Goal: Task Accomplishment & Management: Complete application form

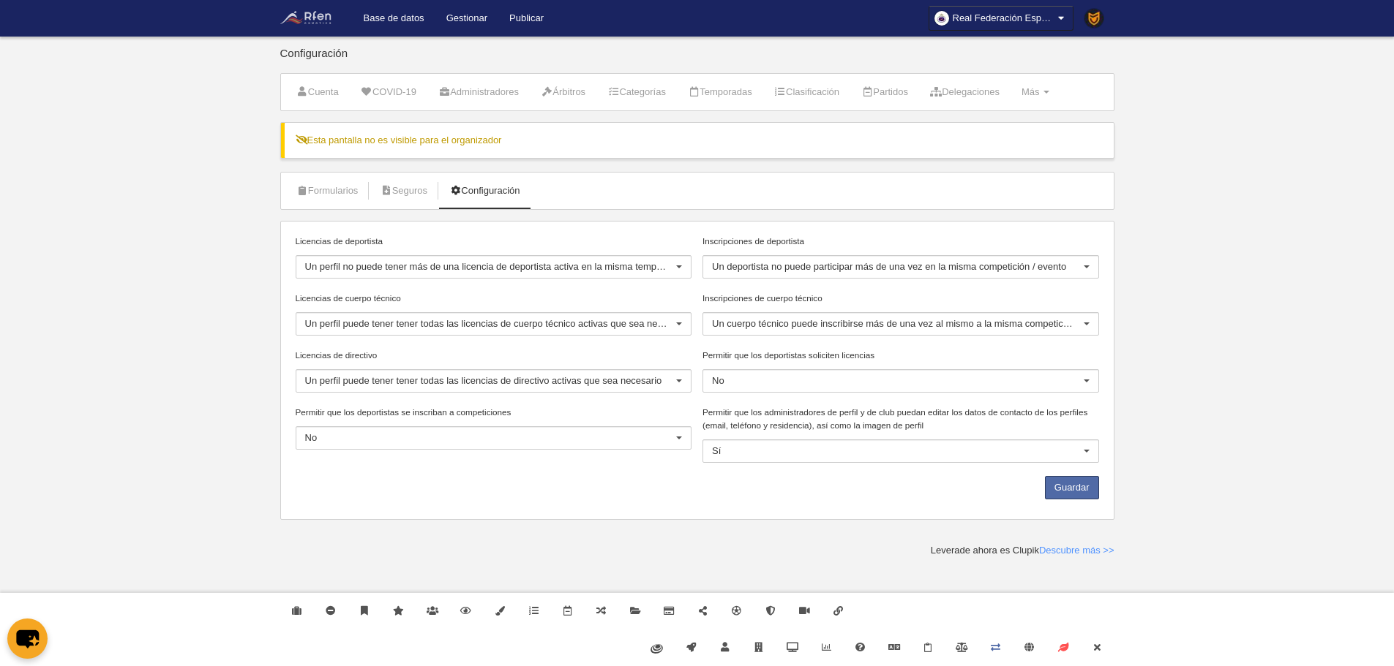
click at [319, 25] on img at bounding box center [310, 18] width 61 height 18
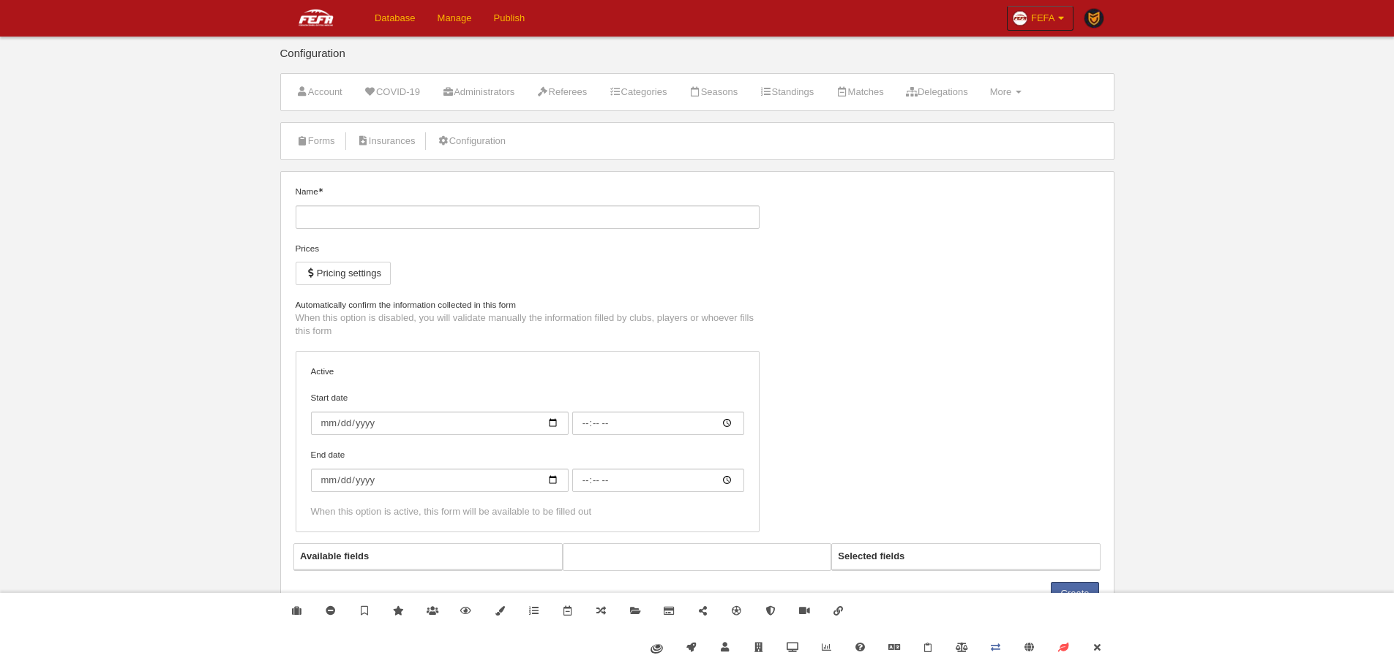
type input "[FEFA] Nacional (Copy)"
checkbox input "true"
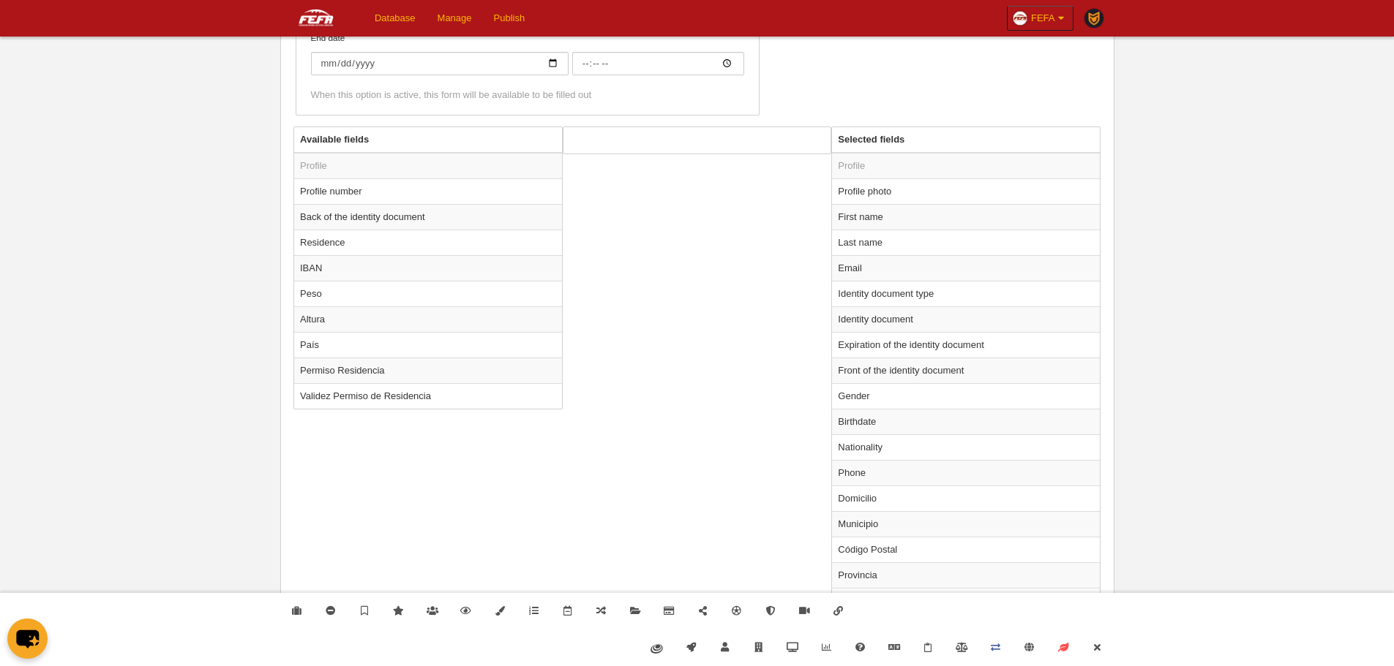
scroll to position [458, 0]
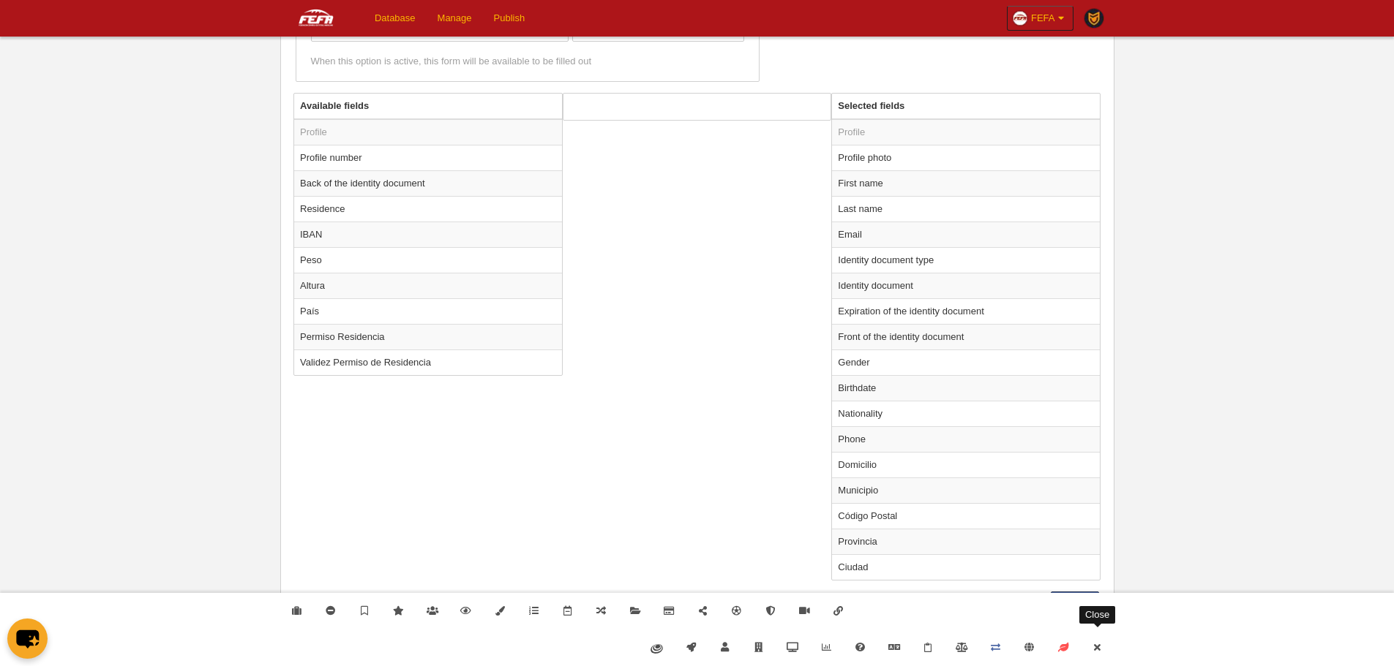
drag, startPoint x: 1095, startPoint y: 658, endPoint x: 1080, endPoint y: 645, distance: 20.7
click at [1095, 658] on link "Close" at bounding box center [1097, 648] width 34 height 37
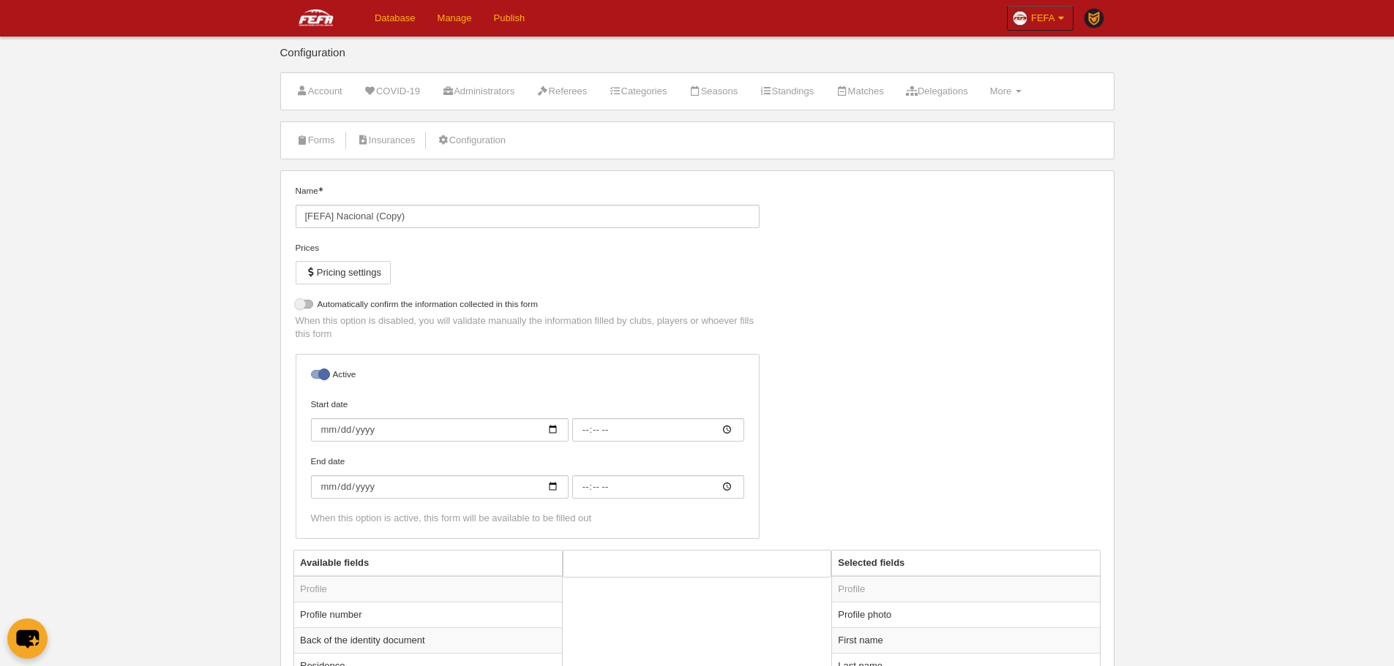
scroll to position [0, 0]
click at [337, 126] on li "Forms" at bounding box center [315, 141] width 55 height 37
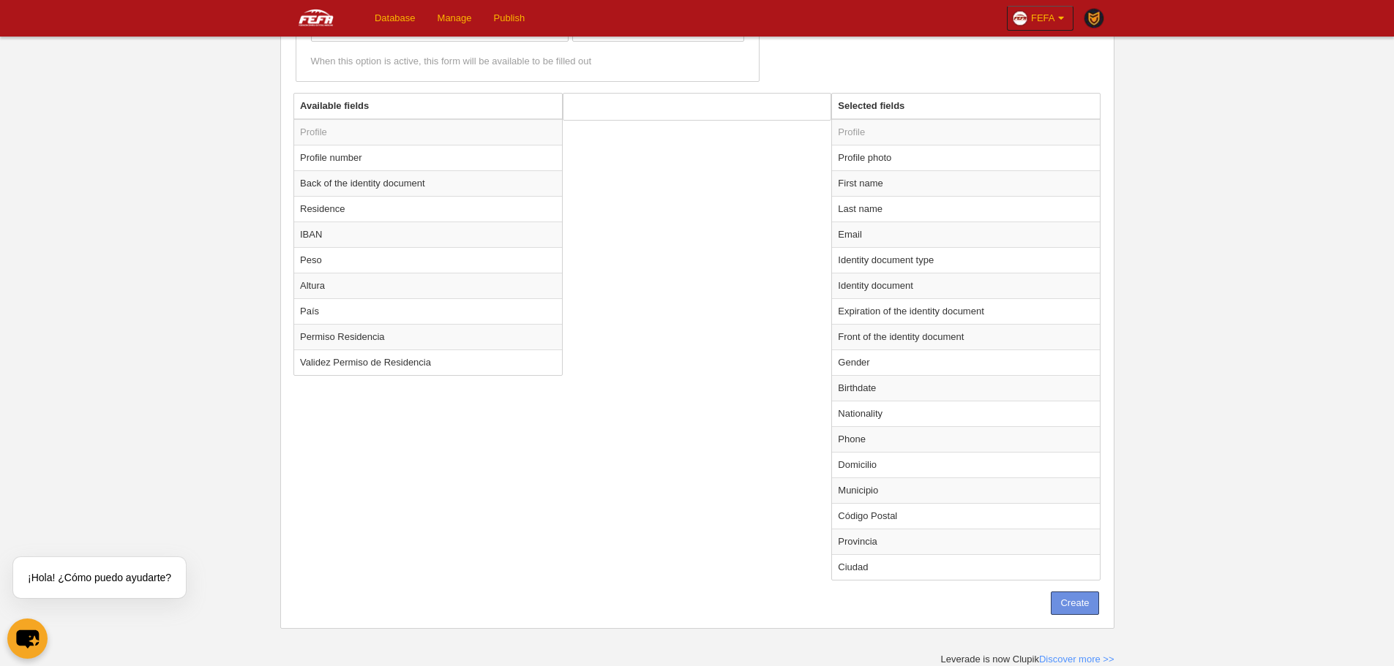
click at [1070, 608] on button "Create" at bounding box center [1075, 603] width 48 height 23
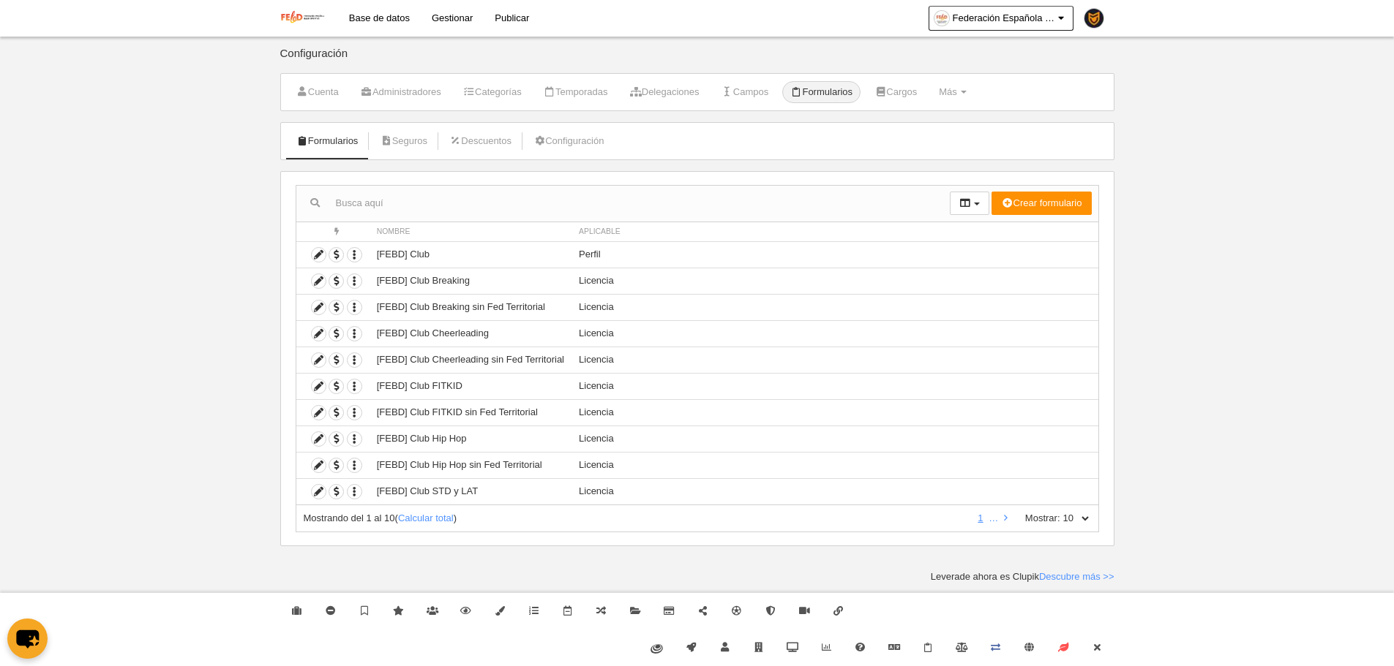
click at [1087, 522] on select "10 25 50 100 500" at bounding box center [1075, 518] width 31 height 13
select select "500"
click at [1060, 512] on select "10 25 50 100 500" at bounding box center [1075, 518] width 31 height 13
click at [1105, 638] on link "Cerrar" at bounding box center [1097, 648] width 34 height 37
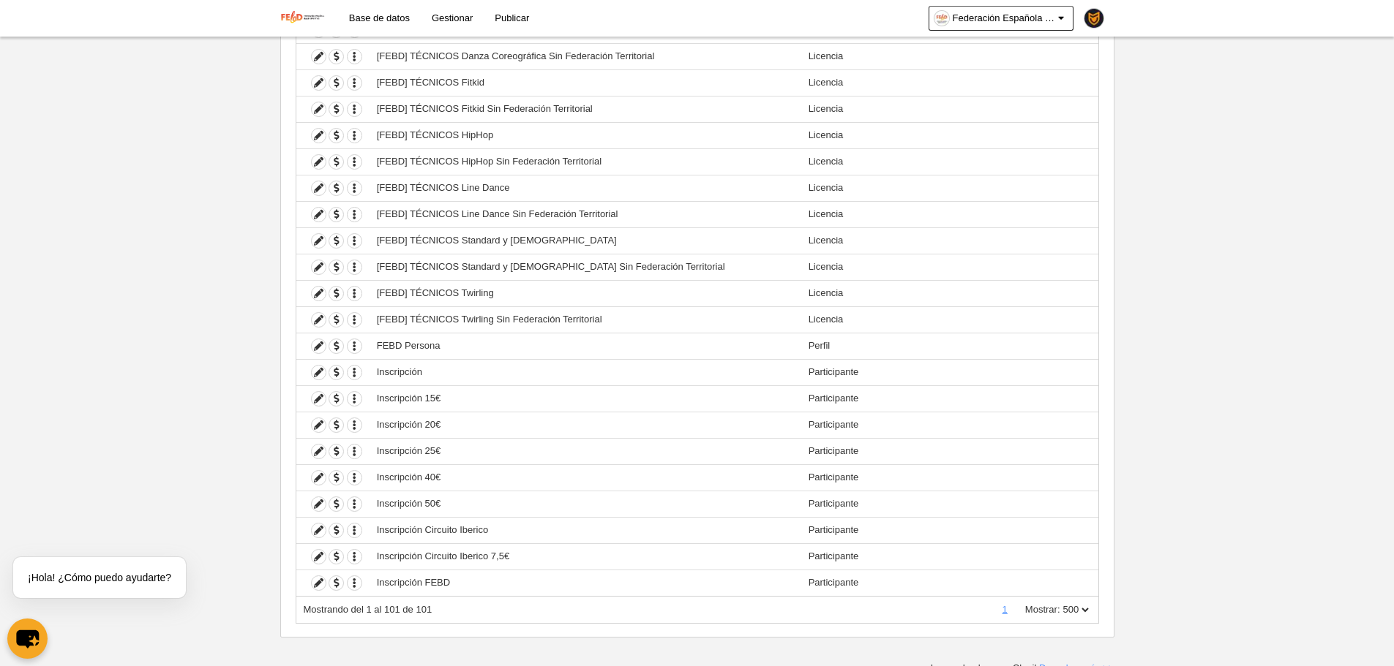
scroll to position [2314, 0]
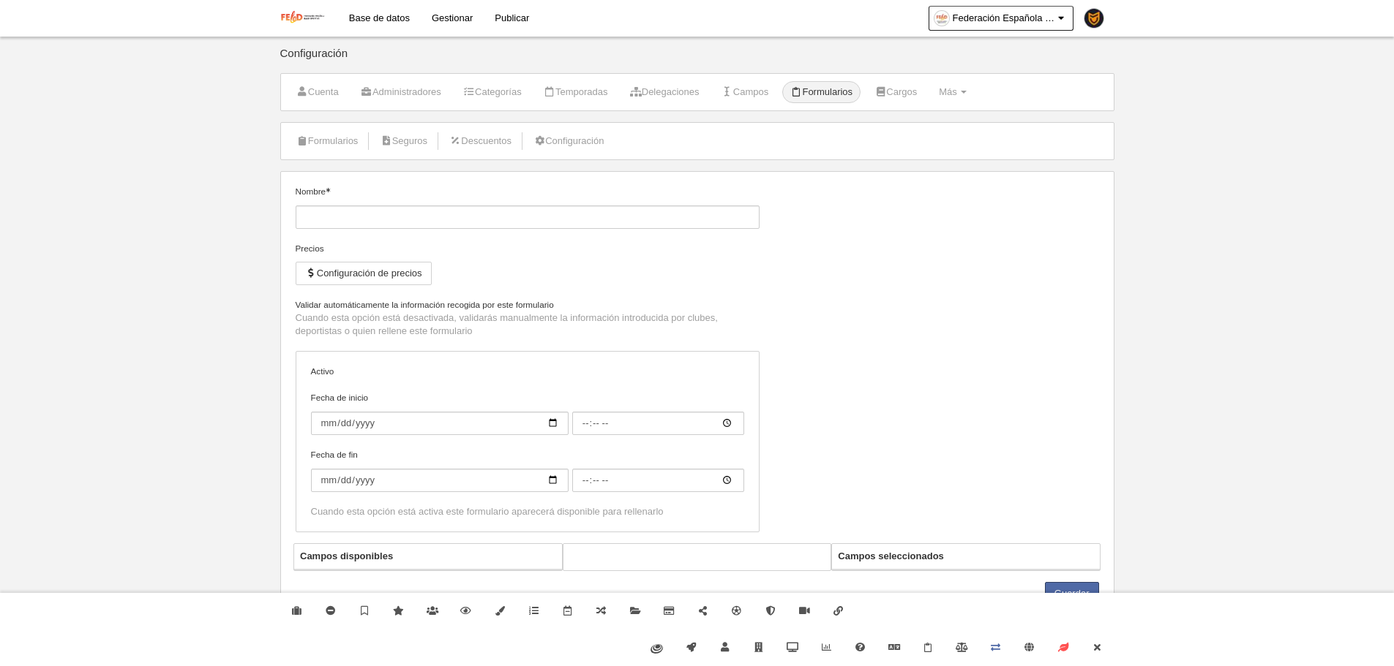
type input "FEBD Persona"
checkbox input "true"
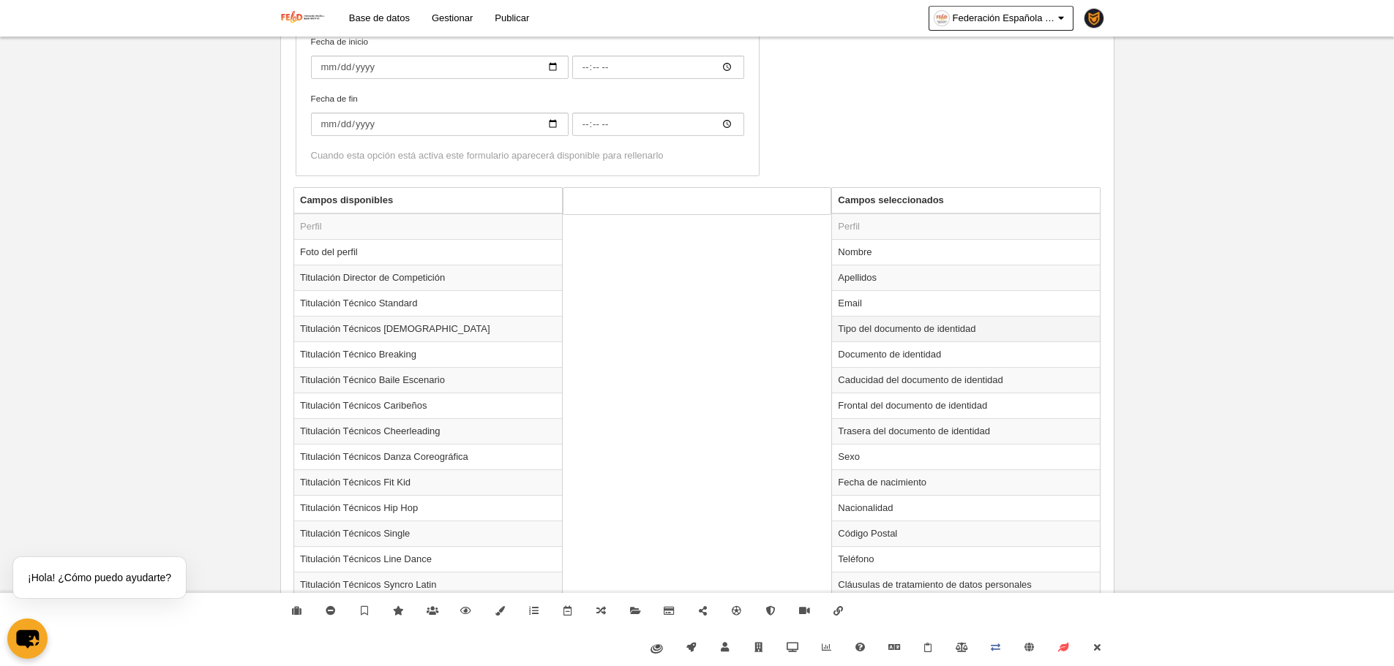
scroll to position [366, 0]
click at [865, 375] on td "Caducidad del documento de identidad" at bounding box center [966, 378] width 268 height 26
radio input "true"
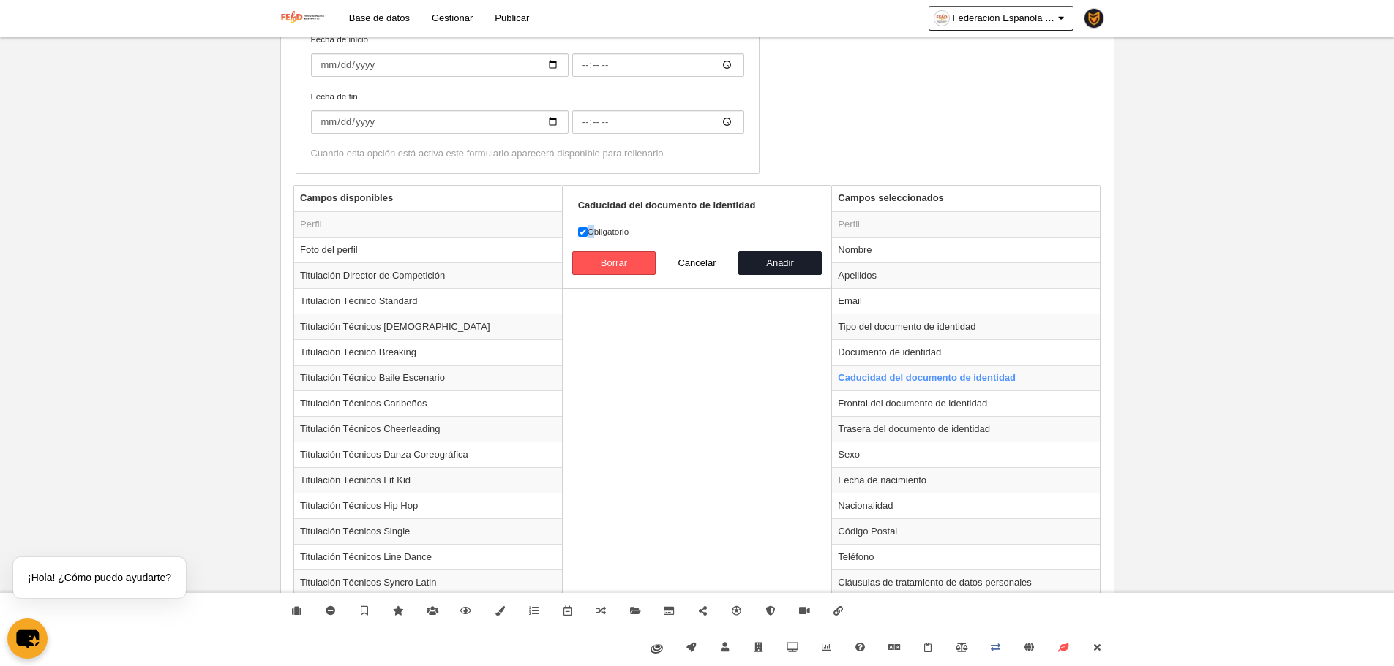
click at [588, 225] on label "Obligatorio" at bounding box center [697, 231] width 238 height 13
click at [610, 230] on label "Obligatorio" at bounding box center [697, 231] width 238 height 13
click at [587, 230] on input "Obligatorio" at bounding box center [583, 233] width 10 height 10
checkbox input "false"
click at [789, 266] on button "Añadir" at bounding box center [779, 263] width 83 height 23
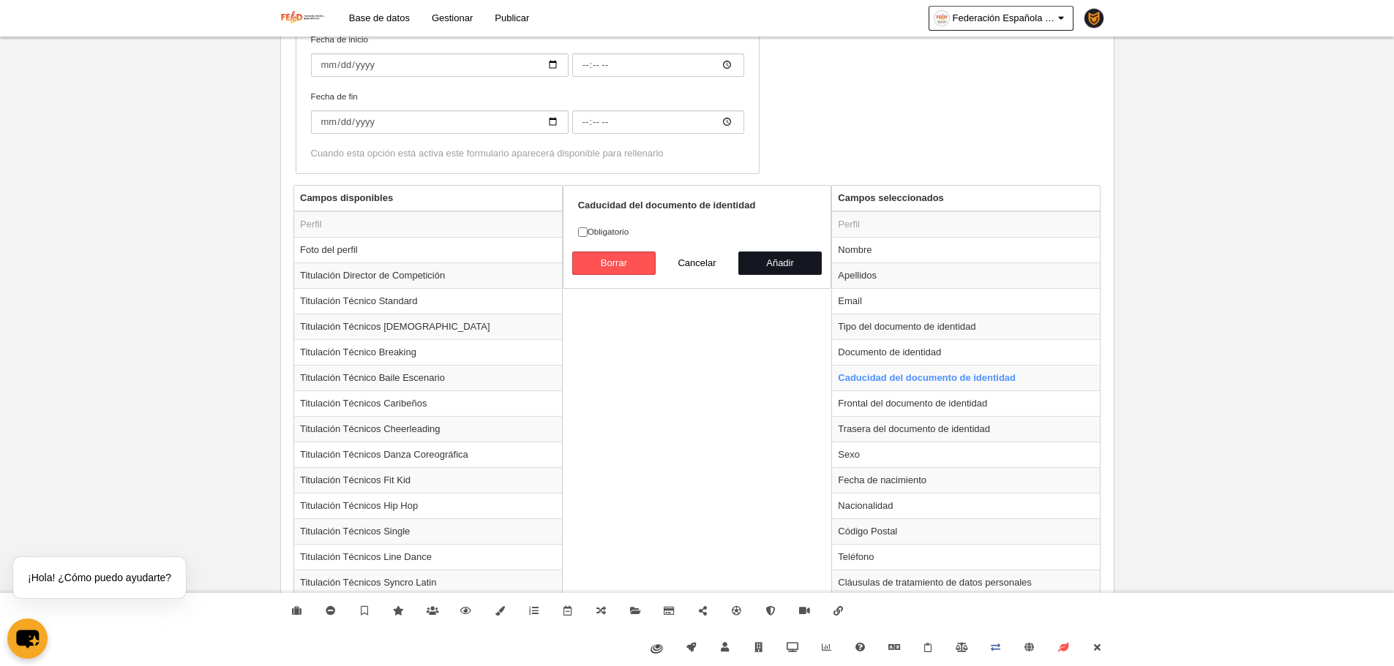
radio input "false"
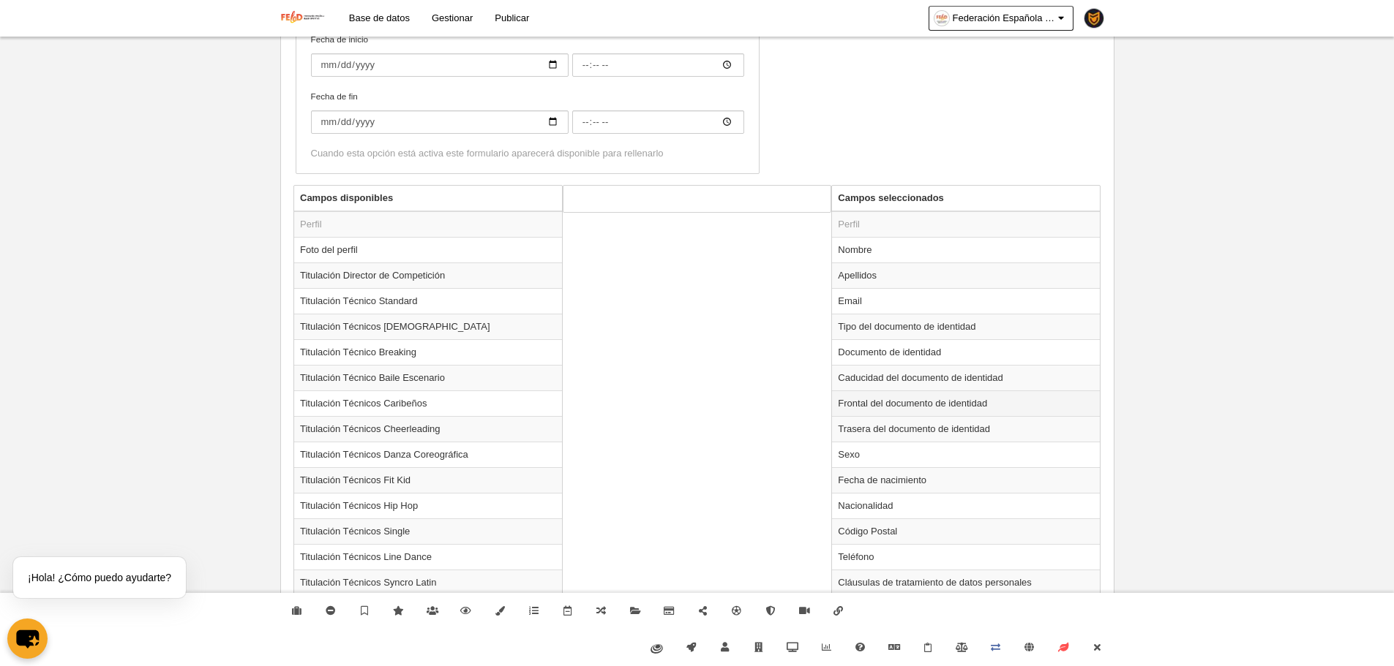
click at [890, 409] on td "Frontal del documento de identidad" at bounding box center [966, 404] width 268 height 26
radio input "true"
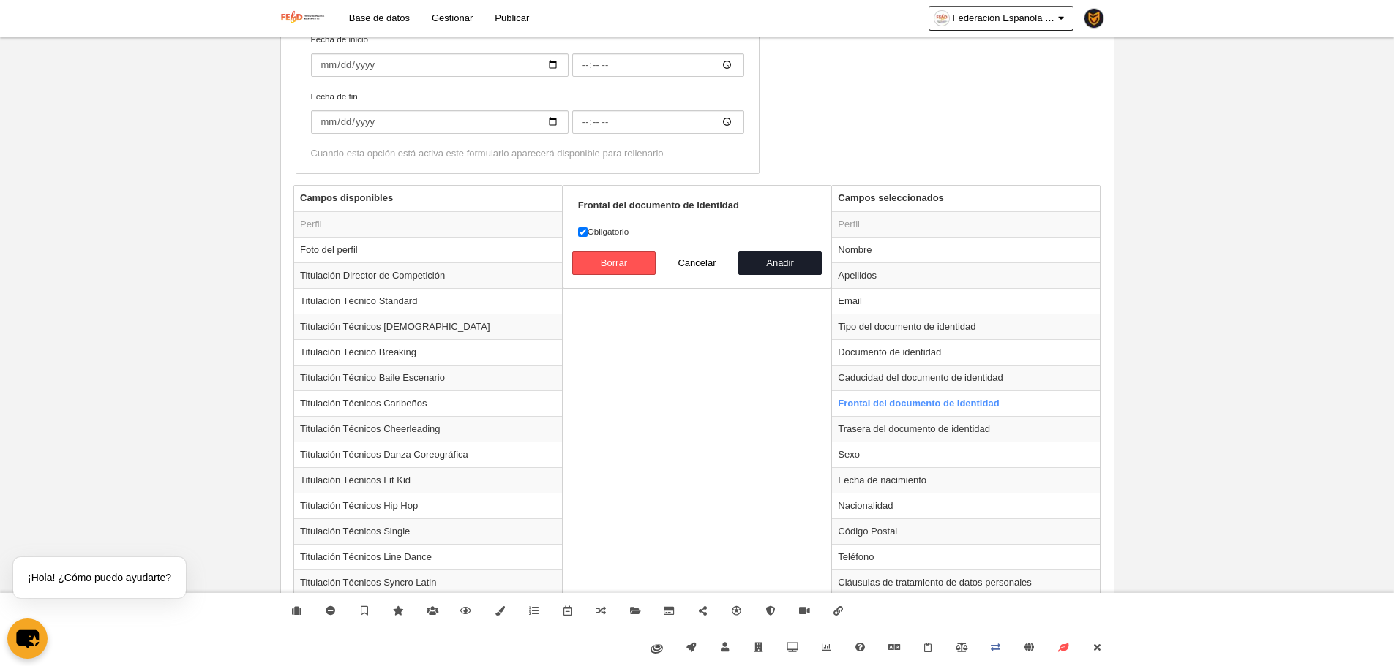
click at [634, 235] on label "Obligatorio" at bounding box center [697, 231] width 238 height 13
click at [587, 235] on input "Obligatorio" at bounding box center [583, 233] width 10 height 10
checkbox input "false"
click at [797, 266] on button "Añadir" at bounding box center [779, 263] width 83 height 23
radio input "false"
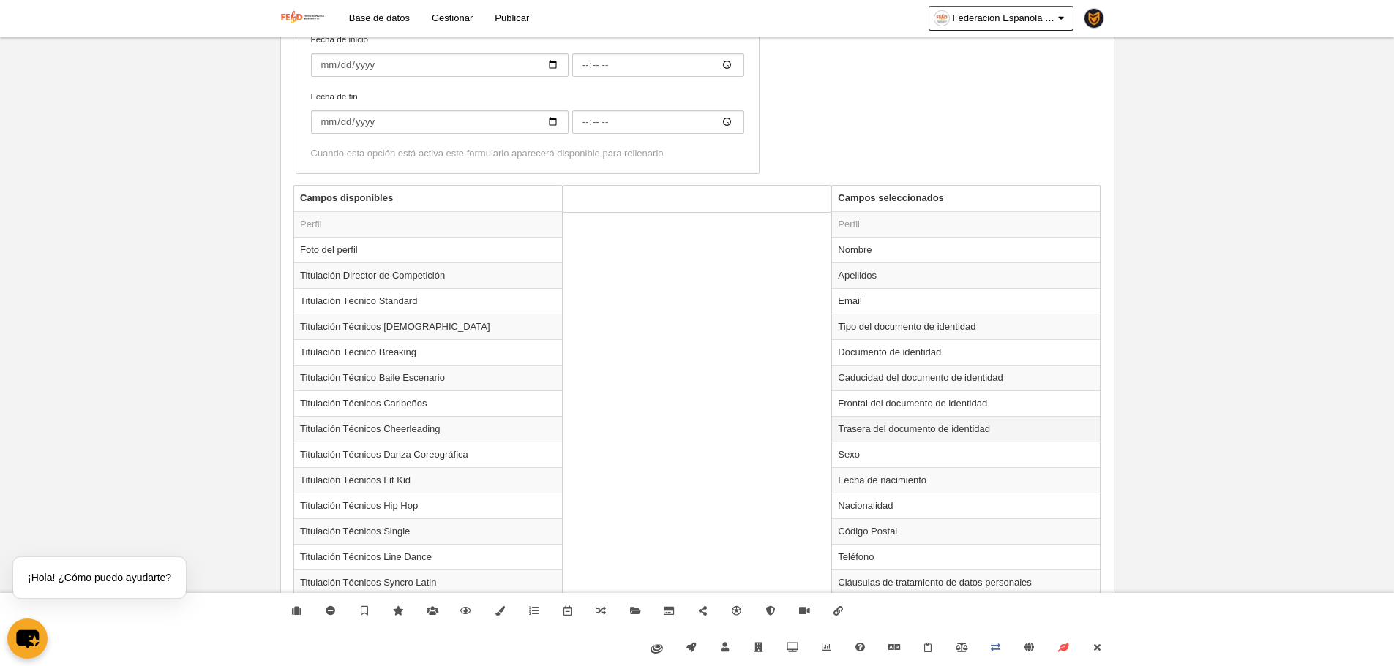
click at [896, 421] on td "Trasera del documento de identidad" at bounding box center [966, 429] width 268 height 26
radio input "true"
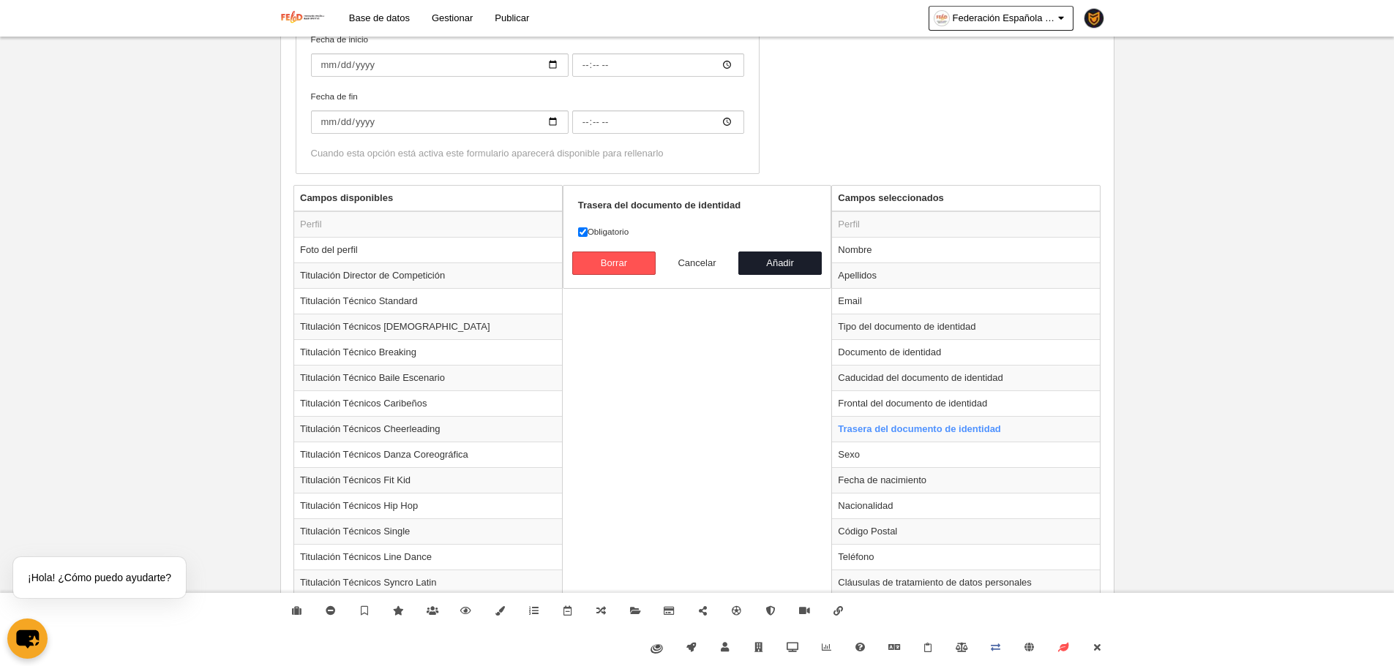
drag, startPoint x: 623, startPoint y: 228, endPoint x: 666, endPoint y: 251, distance: 49.4
click at [623, 229] on label "Obligatorio" at bounding box center [697, 231] width 238 height 13
click at [587, 229] on input "Obligatorio" at bounding box center [583, 233] width 10 height 10
checkbox input "false"
click at [778, 265] on button "Añadir" at bounding box center [779, 263] width 83 height 23
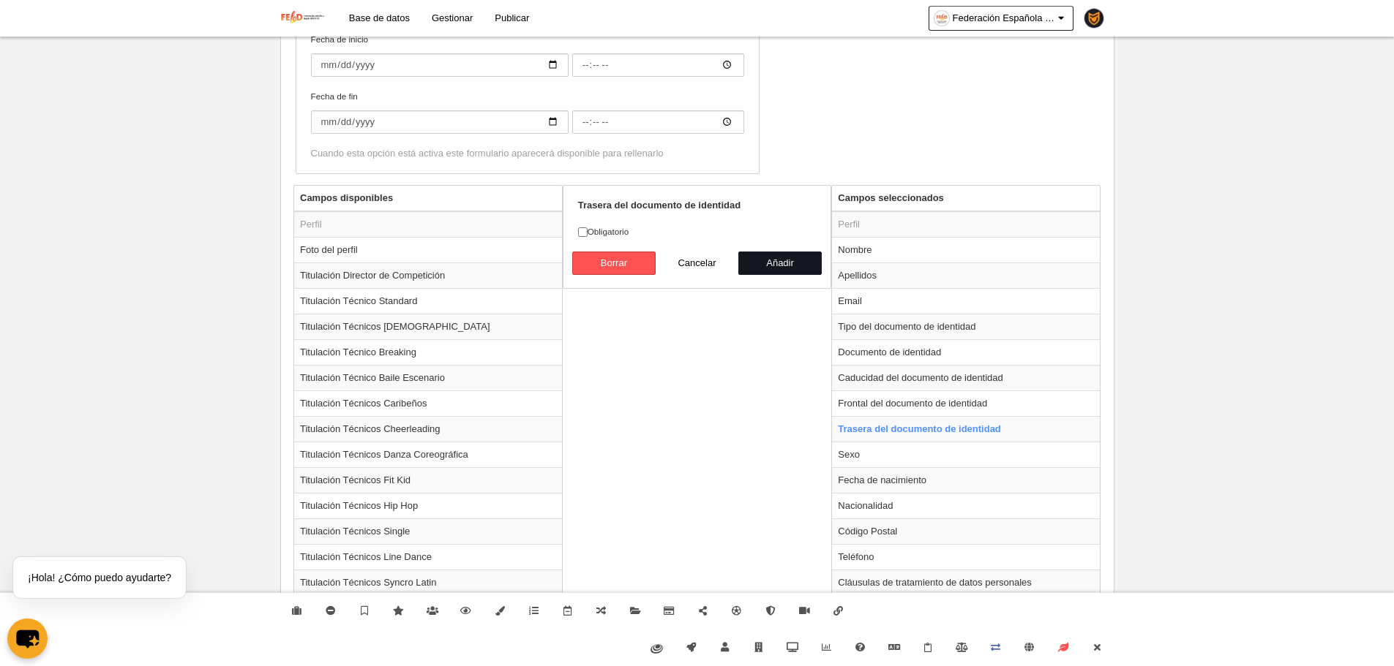
radio input "false"
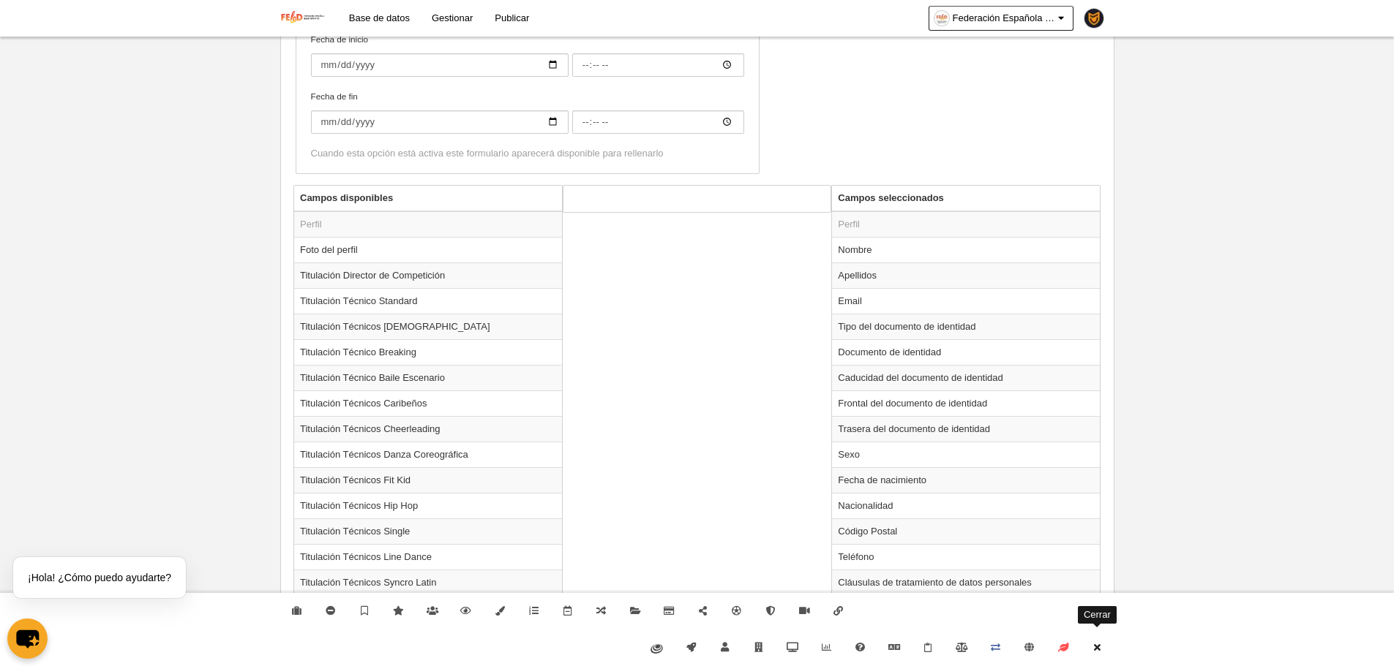
click at [1095, 658] on link "Cerrar" at bounding box center [1097, 648] width 34 height 37
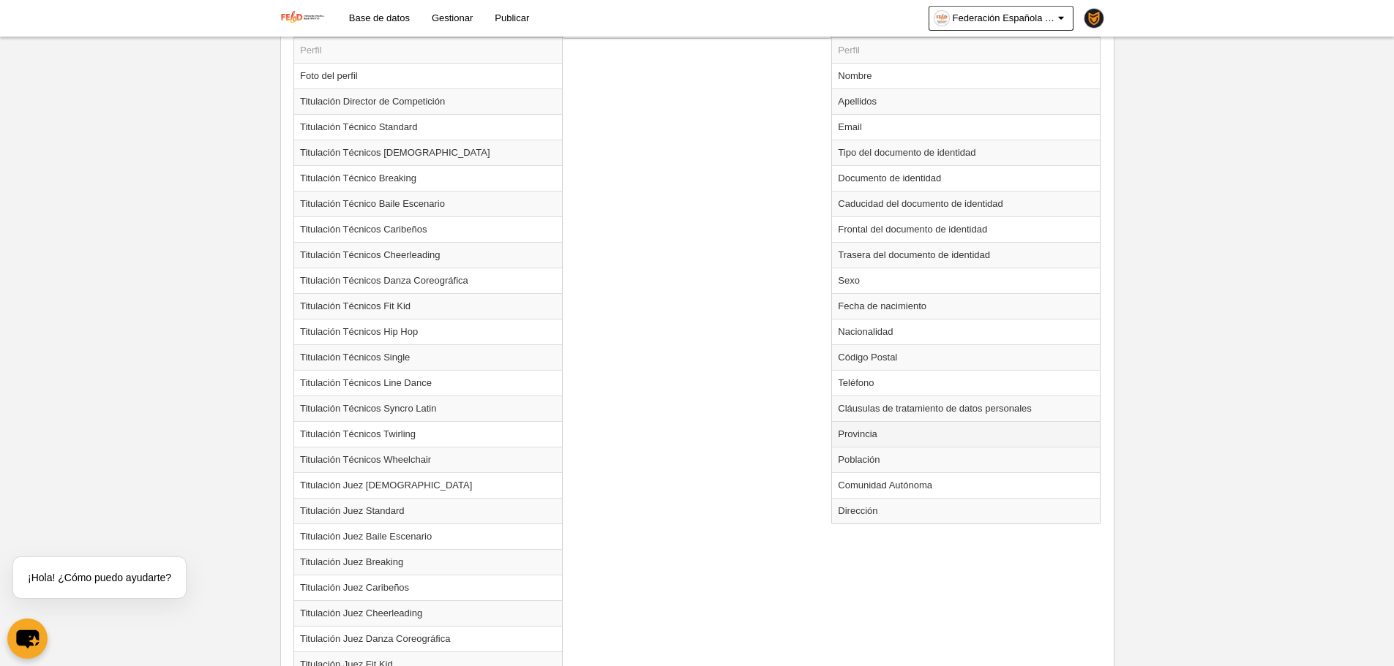
scroll to position [791, 0]
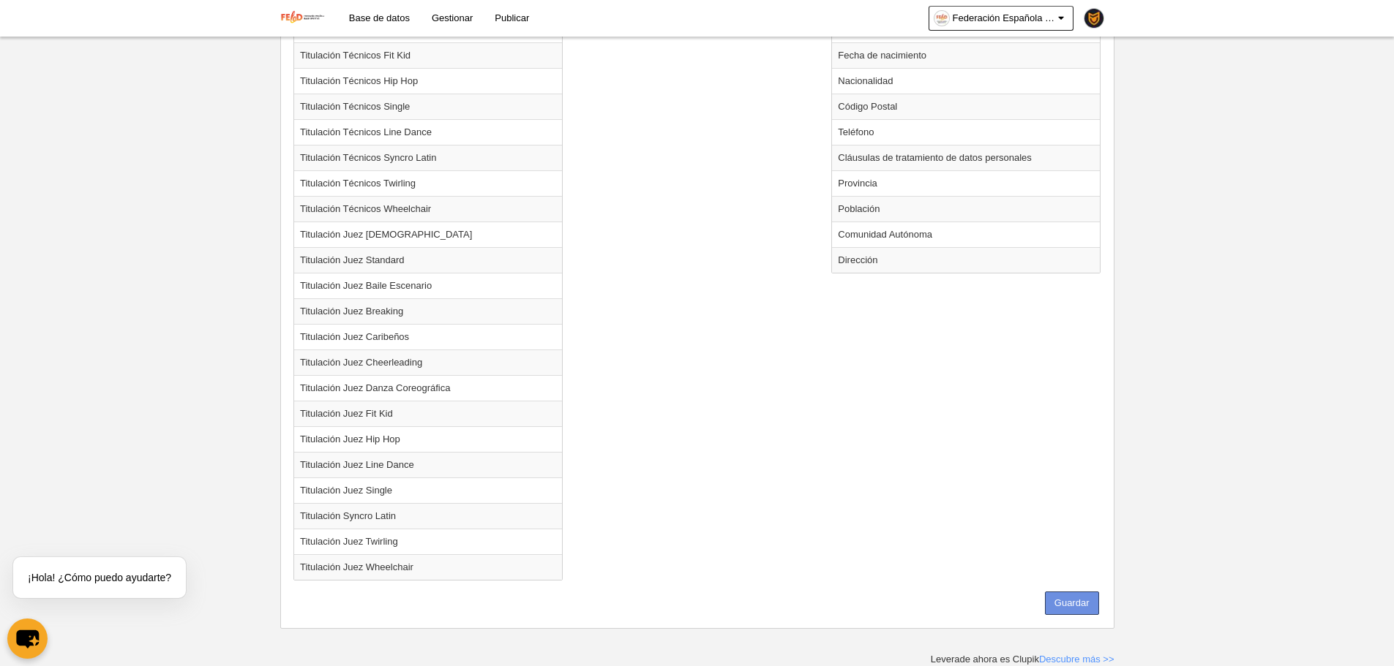
click at [1089, 613] on button "Guardar" at bounding box center [1072, 603] width 54 height 23
